Goal: Information Seeking & Learning: Learn about a topic

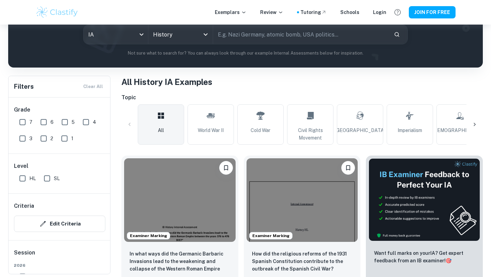
scroll to position [0, 31]
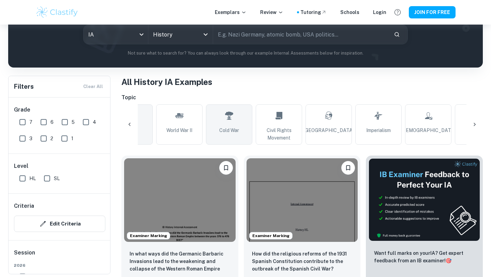
click at [238, 128] on span "Cold War" at bounding box center [229, 129] width 20 height 7
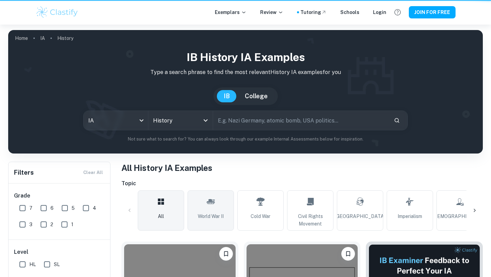
scroll to position [86, 0]
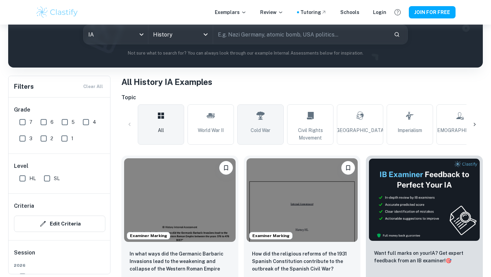
click at [263, 120] on icon at bounding box center [260, 115] width 8 height 16
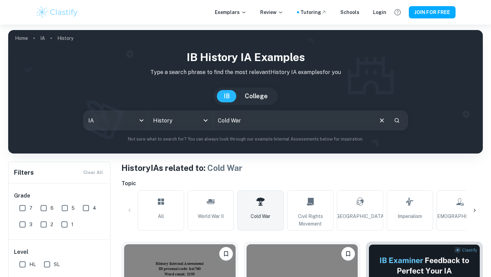
scroll to position [72, 0]
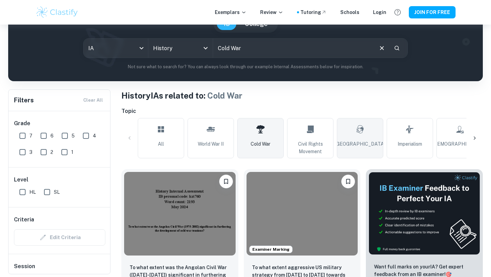
click at [359, 131] on icon at bounding box center [360, 129] width 8 height 16
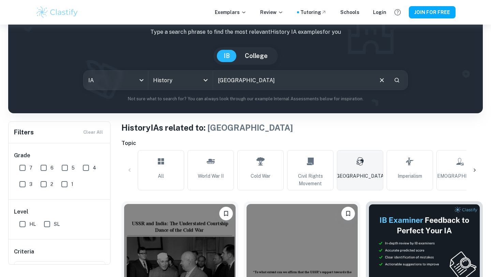
scroll to position [50, 0]
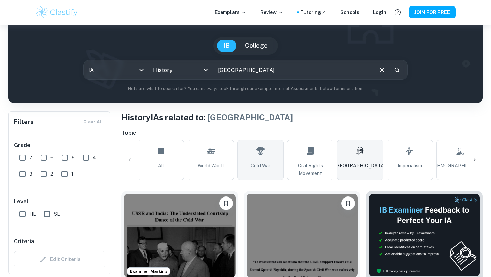
click at [262, 151] on icon at bounding box center [260, 151] width 8 height 16
type input "Cold War"
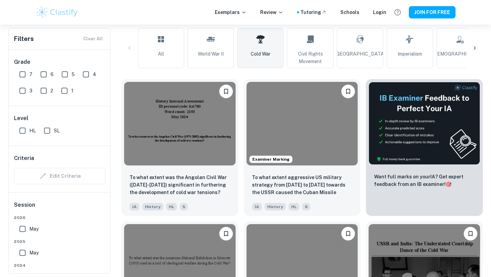
scroll to position [172, 0]
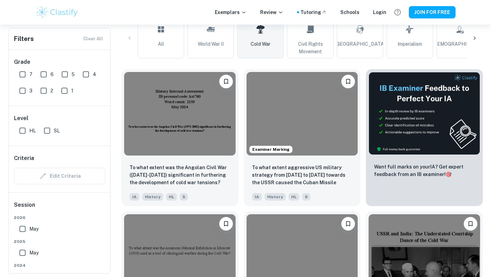
click at [21, 74] on input "7" at bounding box center [23, 74] width 14 height 14
checkbox input "true"
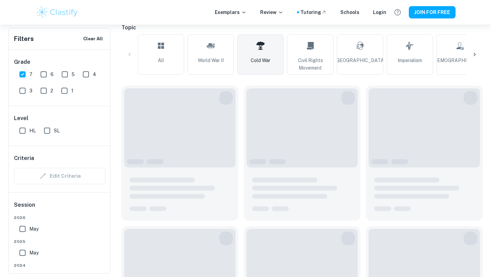
click at [23, 127] on input "HL" at bounding box center [23, 131] width 14 height 14
checkbox input "true"
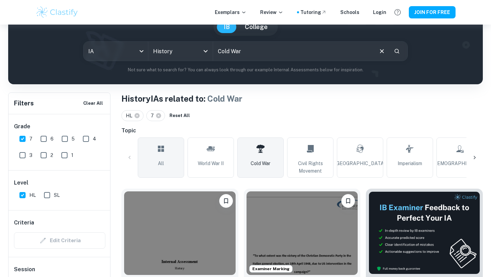
scroll to position [80, 0]
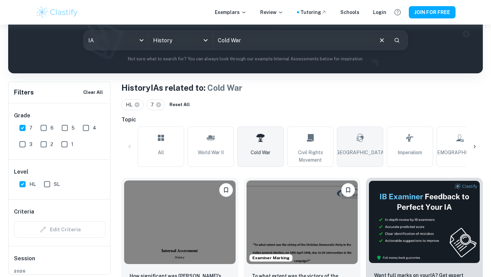
click at [352, 134] on link "[GEOGRAPHIC_DATA]" at bounding box center [360, 146] width 46 height 40
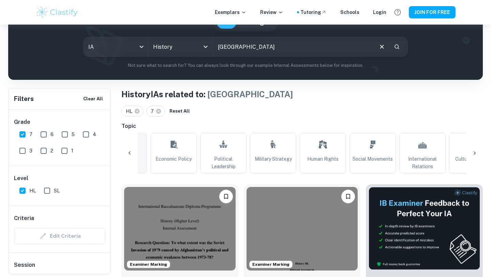
scroll to position [0, 503]
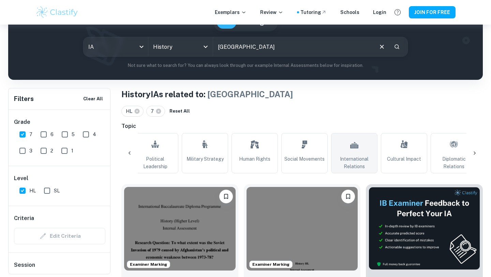
click at [343, 147] on link "International Relations" at bounding box center [354, 153] width 46 height 40
type input "International Relations"
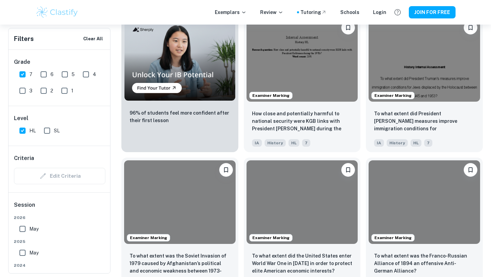
scroll to position [596, 0]
